Goal: Information Seeking & Learning: Learn about a topic

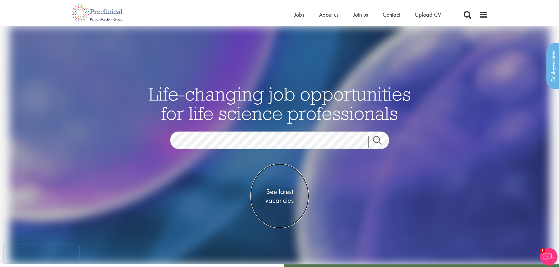
drag, startPoint x: 267, startPoint y: 197, endPoint x: 252, endPoint y: 178, distance: 24.5
click at [267, 197] on span "See latest vacancies" at bounding box center [279, 197] width 59 height 18
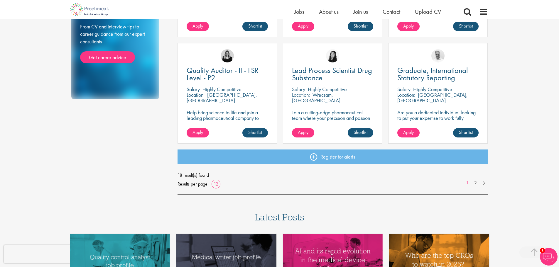
scroll to position [411, 0]
